Goal: Information Seeking & Learning: Learn about a topic

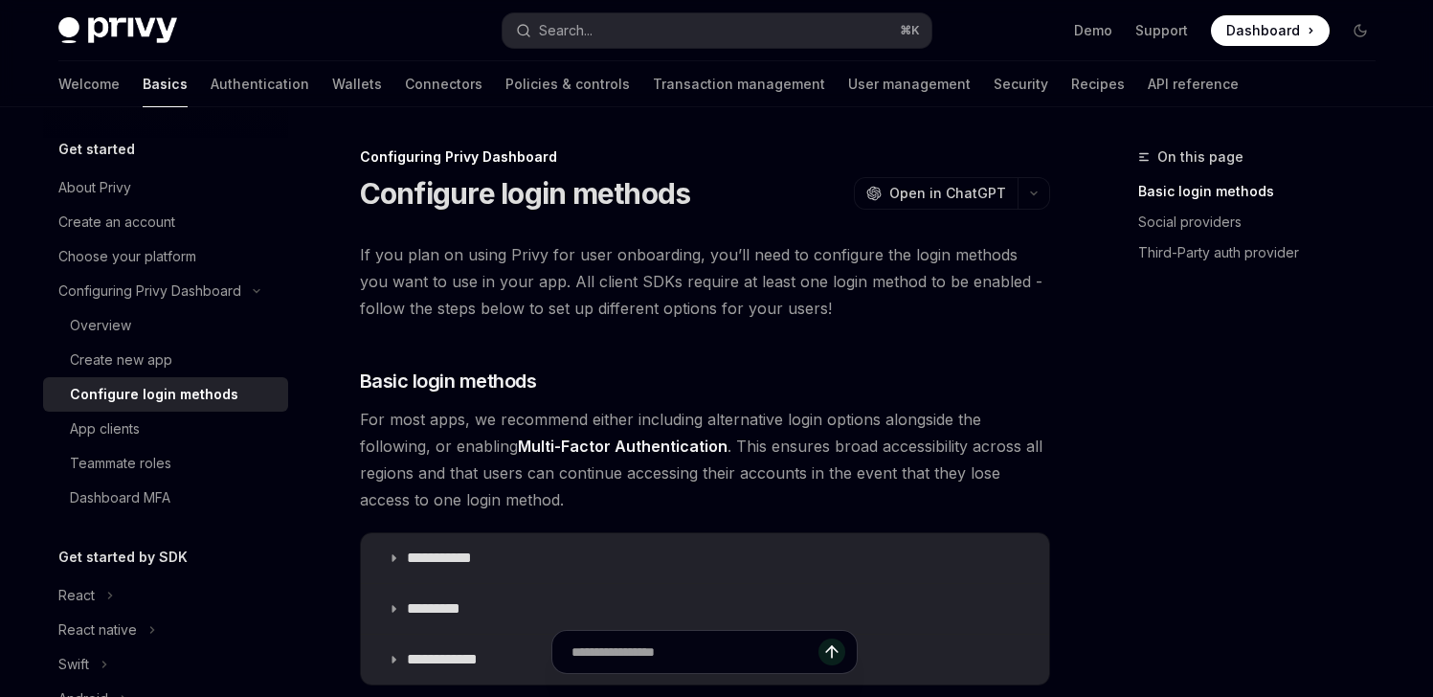
type textarea "*"
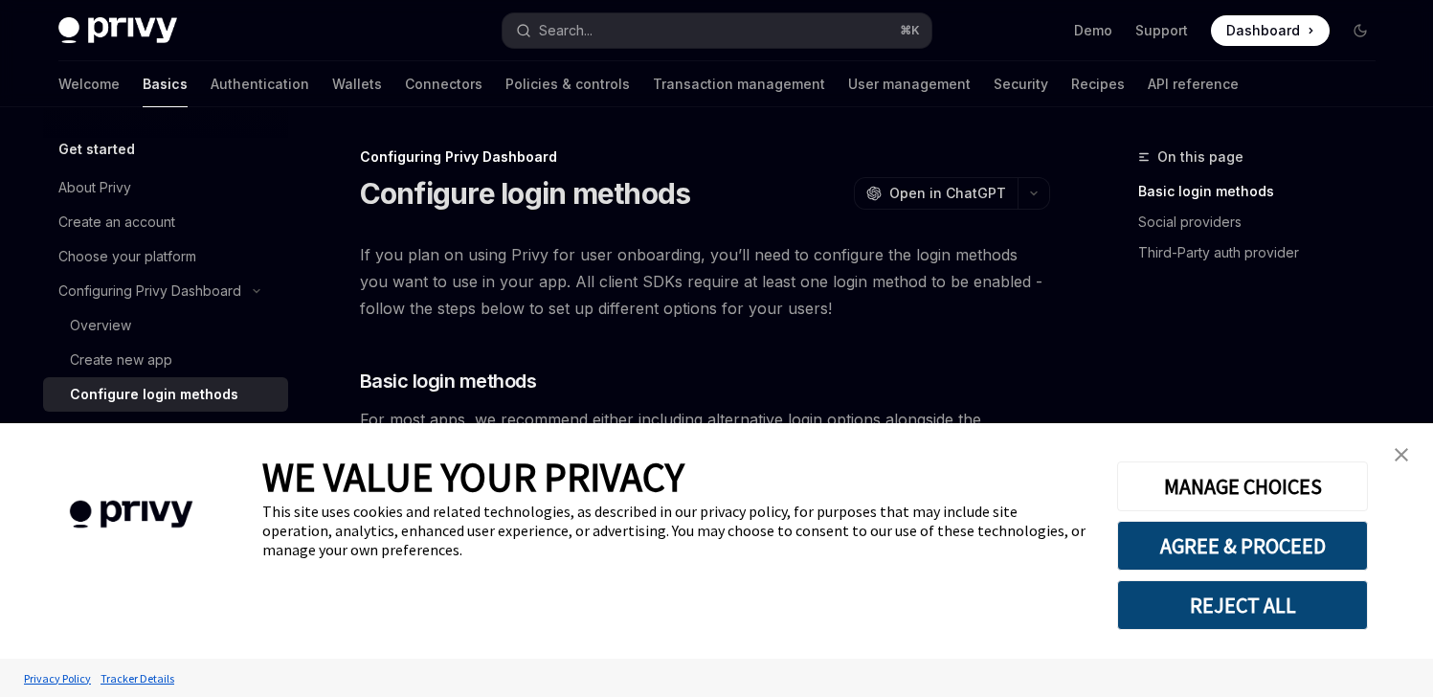
click at [1406, 456] on img "close banner" at bounding box center [1401, 454] width 13 height 13
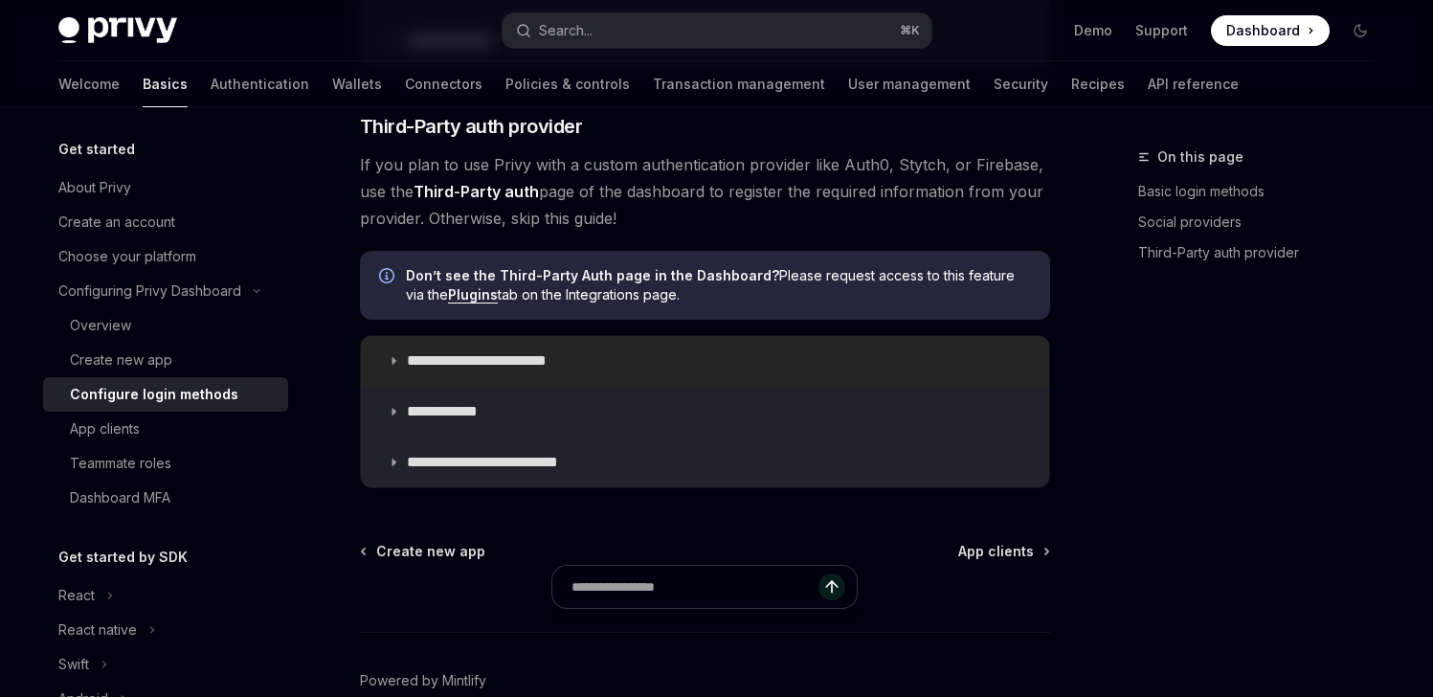
scroll to position [1615, 0]
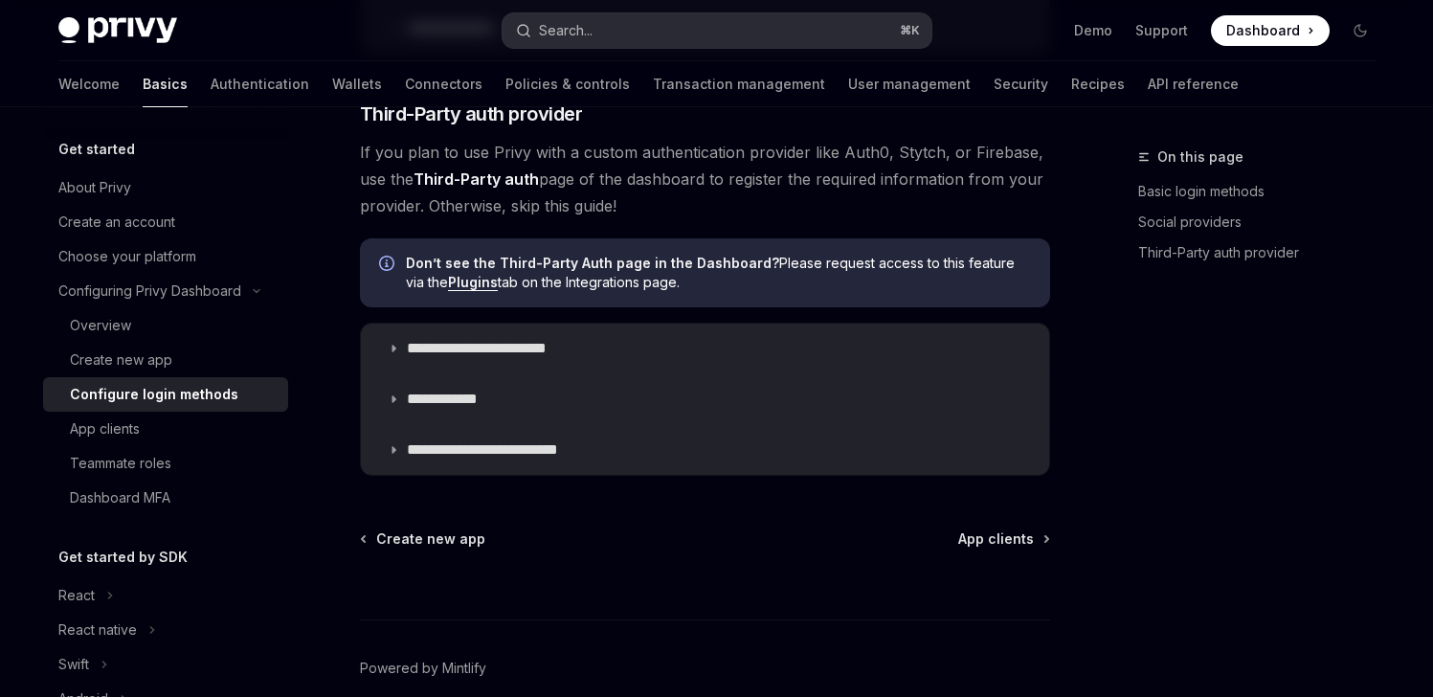
click at [642, 27] on button "Search... ⌘ K" at bounding box center [717, 30] width 429 height 34
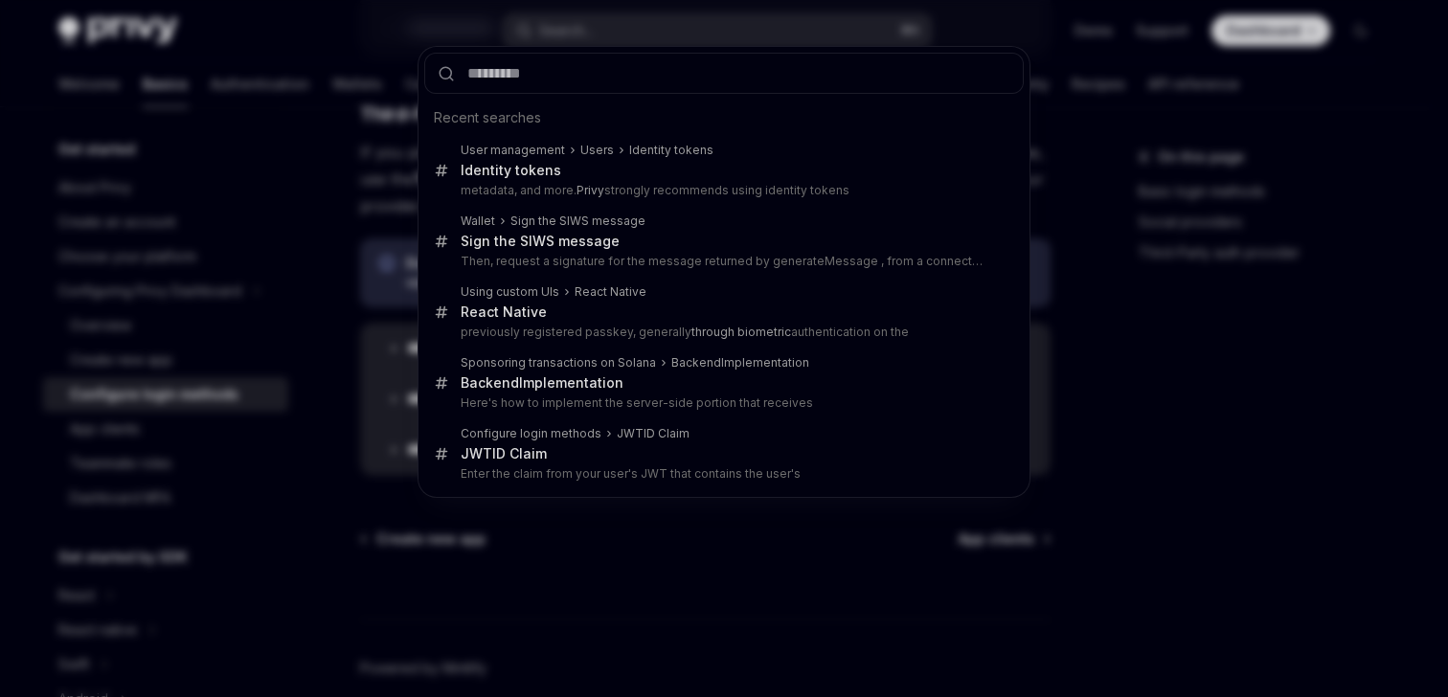
click at [528, 74] on input "text" at bounding box center [723, 73] width 599 height 41
type input "*"
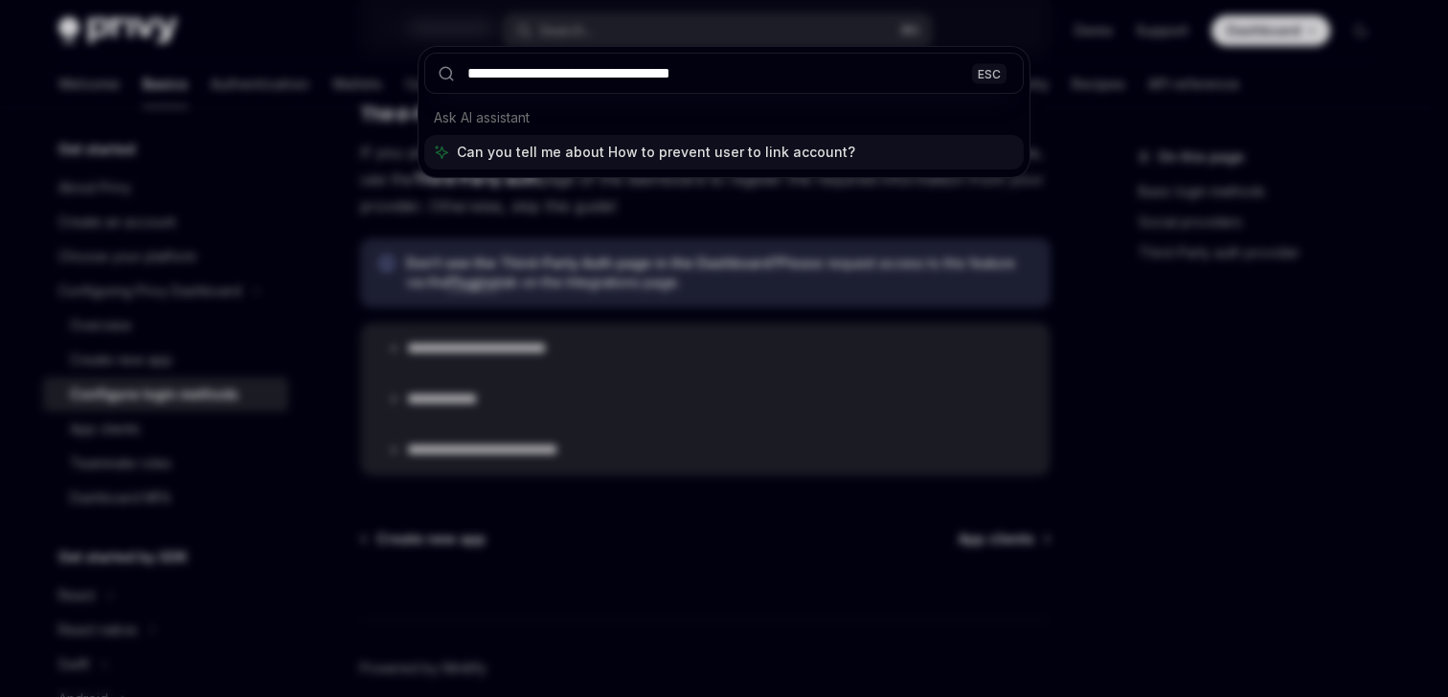
type input "**********"
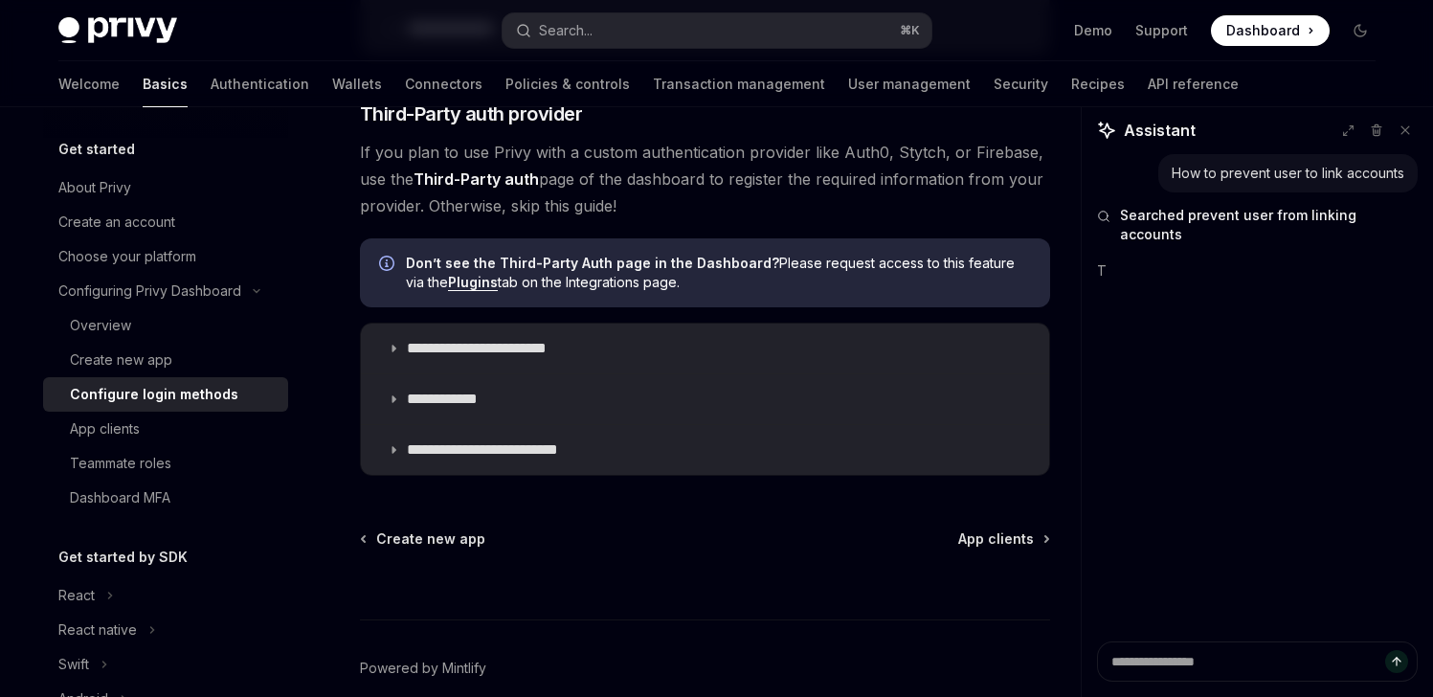
type textarea "*"
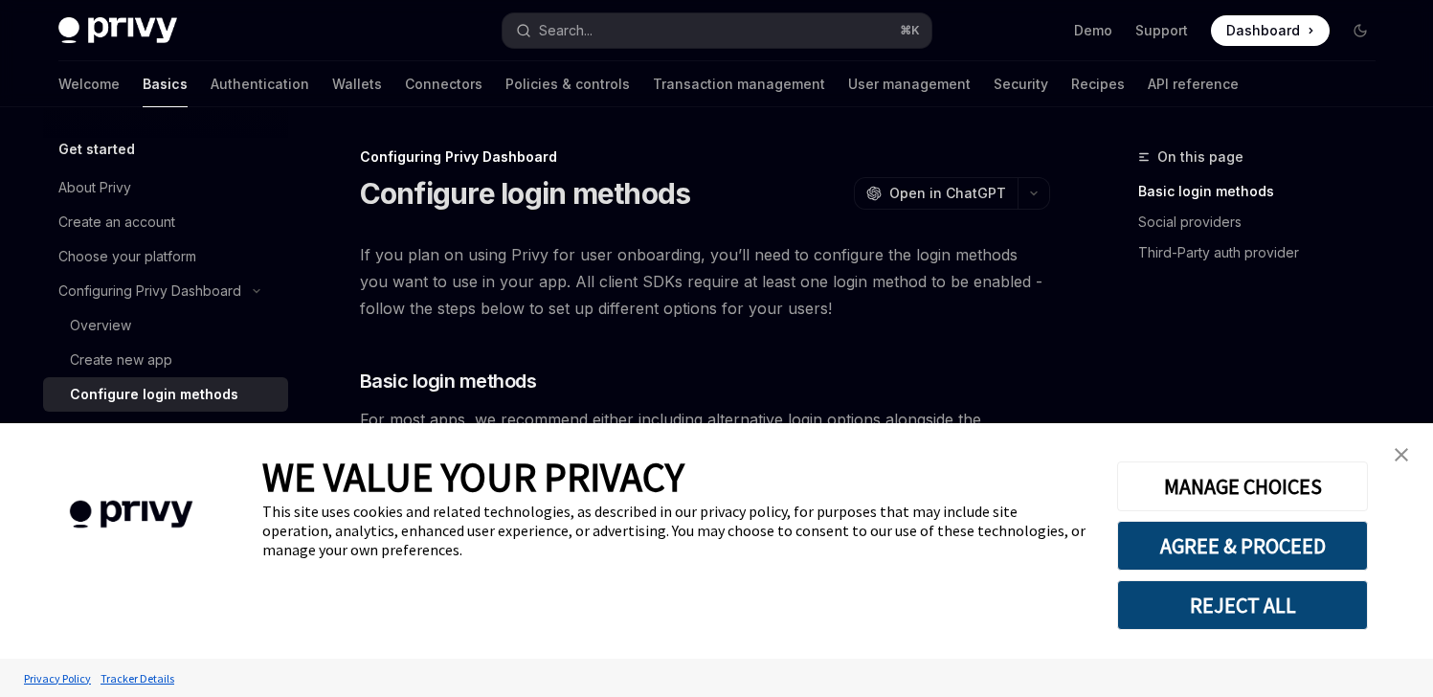
click at [1403, 456] on img "close banner" at bounding box center [1401, 454] width 13 height 13
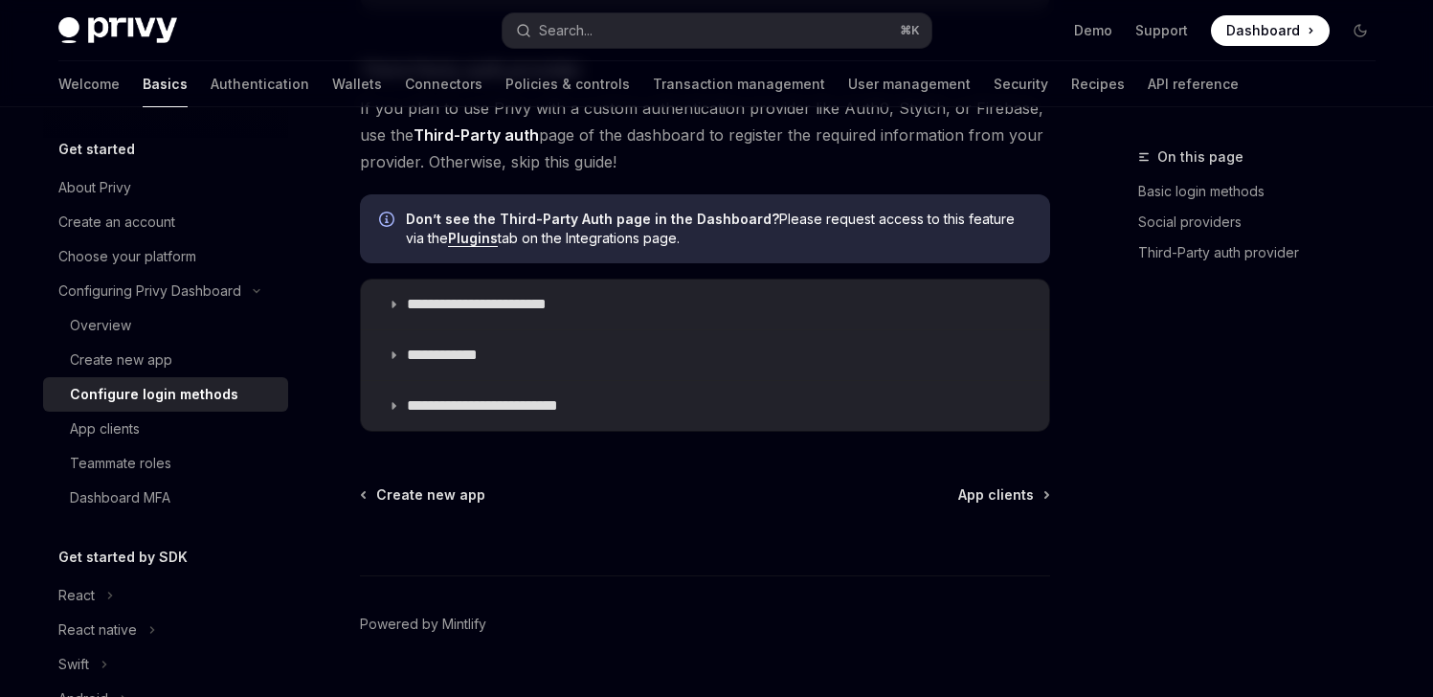
scroll to position [1704, 0]
